Goal: Information Seeking & Learning: Learn about a topic

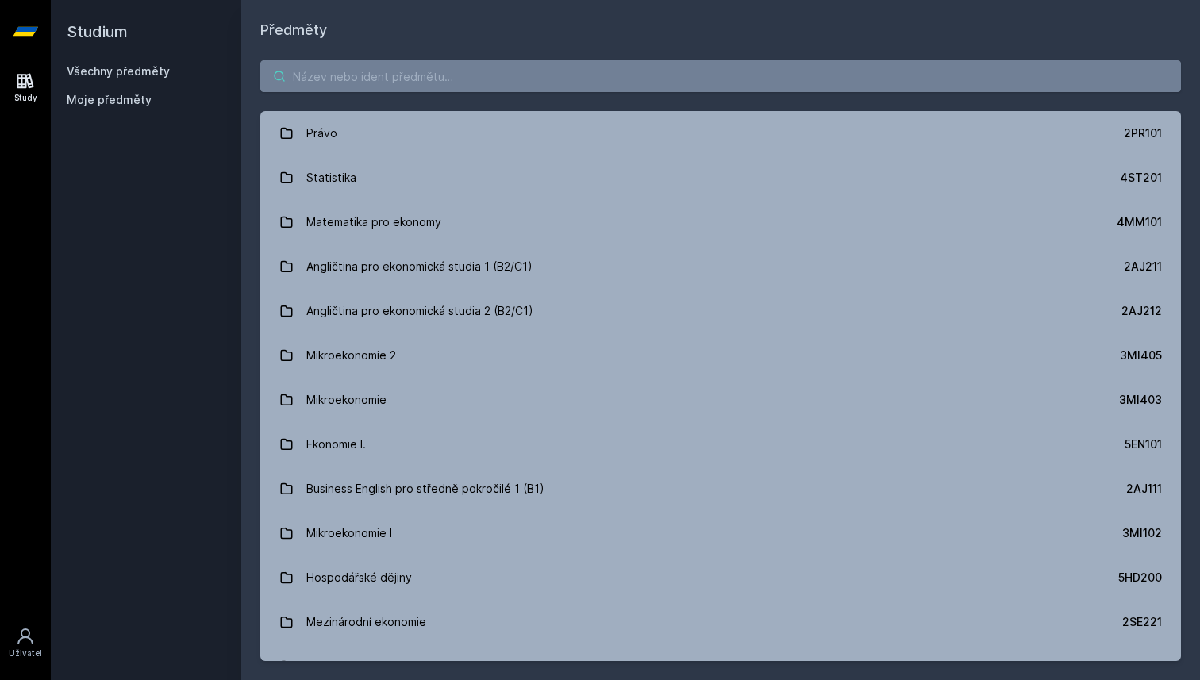
click at [386, 86] on input "search" at bounding box center [720, 76] width 920 height 32
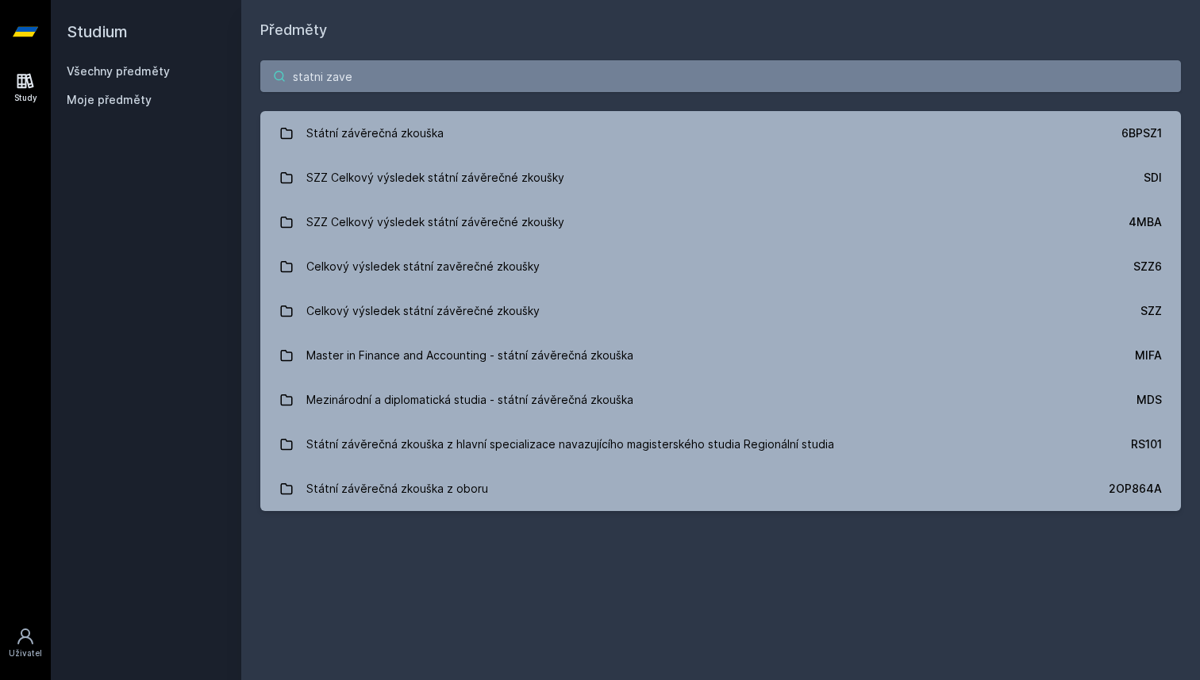
type input "statni zaver"
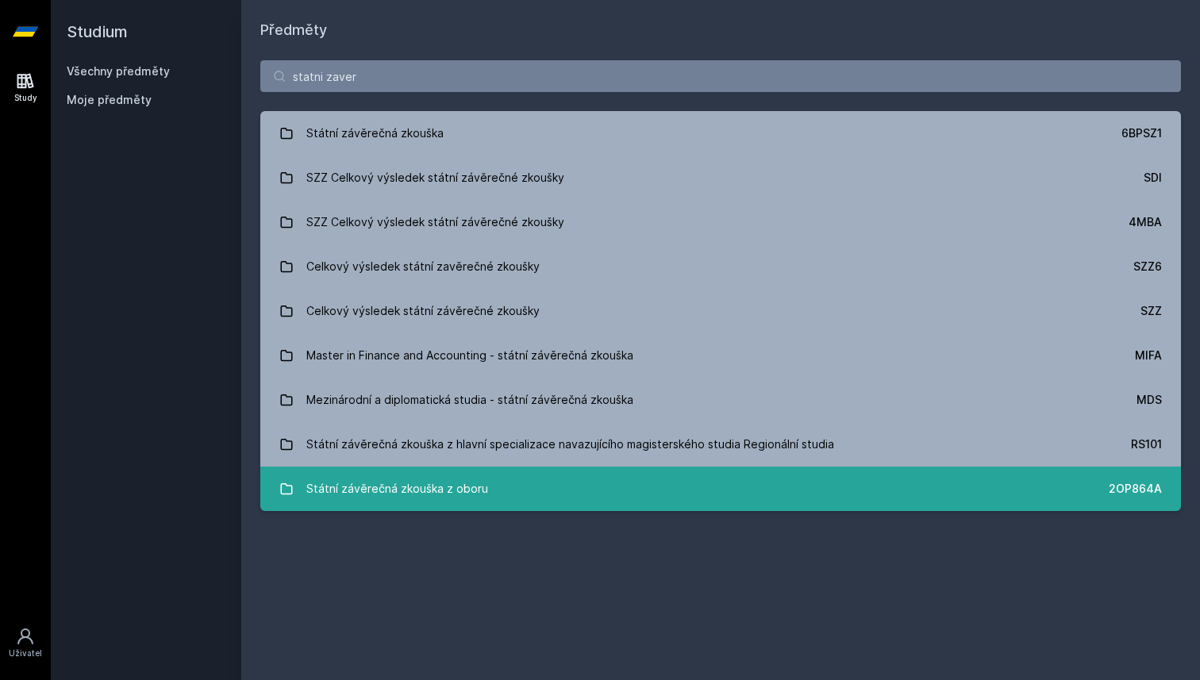
click at [579, 499] on link "Státní závěrečná zkouška z oboru 2OP864A" at bounding box center [720, 489] width 920 height 44
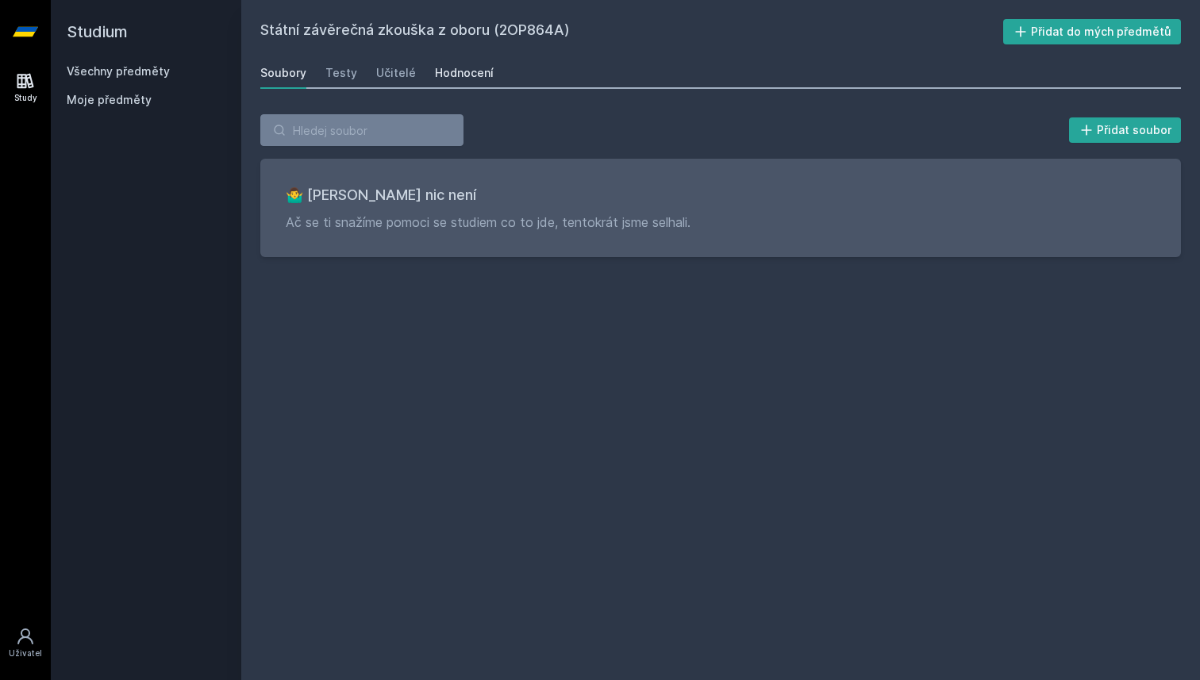
click at [447, 79] on div "Hodnocení" at bounding box center [464, 73] width 59 height 16
click at [36, 30] on icon at bounding box center [25, 32] width 25 height 10
